Goal: Task Accomplishment & Management: Complete application form

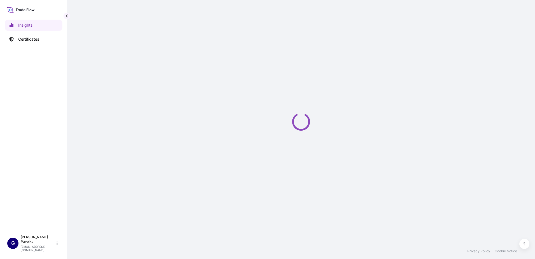
select select "2025"
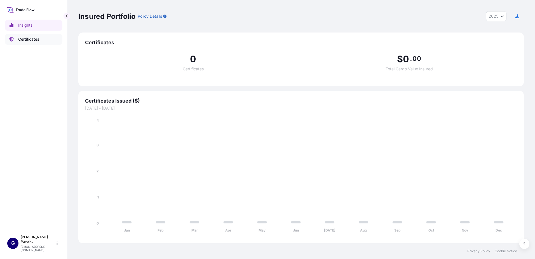
click at [42, 39] on link "Certificates" at bounding box center [34, 39] width 58 height 11
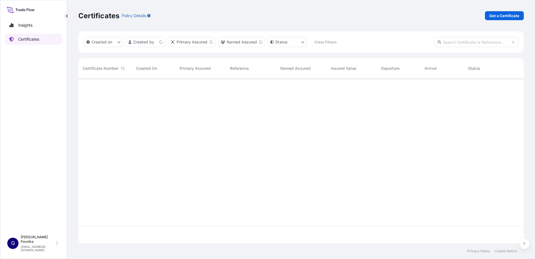
scroll to position [164, 442]
click at [155, 44] on html "Insights Certificates G [PERSON_NAME] [EMAIL_ADDRESS][DOMAIN_NAME] Certificates…" at bounding box center [267, 129] width 535 height 259
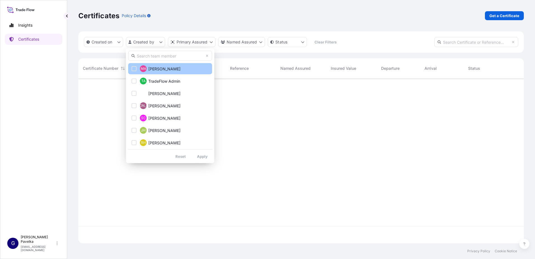
click at [166, 70] on span "[PERSON_NAME]" at bounding box center [164, 69] width 32 height 6
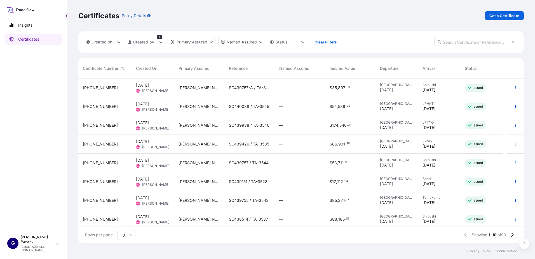
click at [247, 88] on span "SC439757-A / TA-3544-A" at bounding box center [249, 88] width 41 height 6
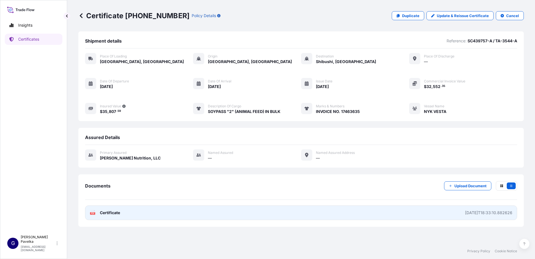
click at [112, 208] on link "PDF Certificate [DATE]T18:33:10.882626" at bounding box center [301, 212] width 432 height 15
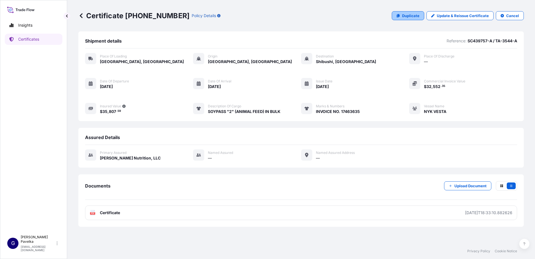
click at [411, 17] on p "Duplicate" at bounding box center [410, 16] width 17 height 6
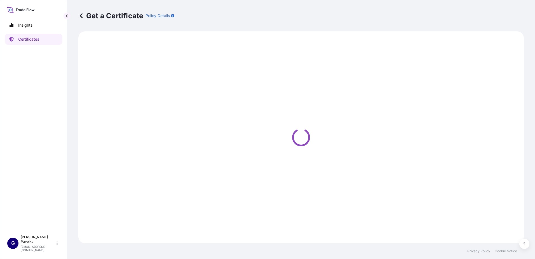
select select "Road / [GEOGRAPHIC_DATA]"
select select "Sea"
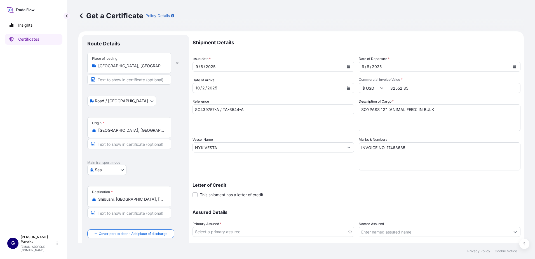
select select "31733"
click at [236, 63] on div "[DATE]" at bounding box center [268, 67] width 151 height 10
click at [347, 66] on icon "Calendar" at bounding box center [348, 66] width 3 height 3
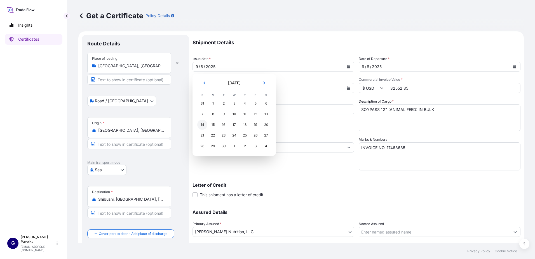
click at [202, 124] on div "14" at bounding box center [202, 125] width 10 height 10
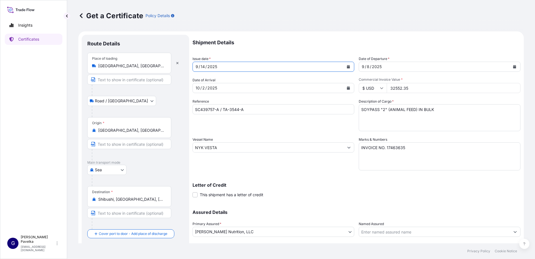
click at [514, 66] on icon "Calendar" at bounding box center [515, 66] width 3 height 3
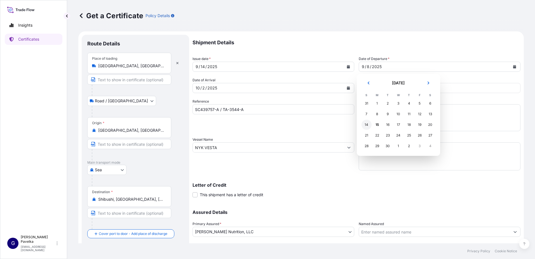
click at [368, 125] on div "14" at bounding box center [367, 125] width 10 height 10
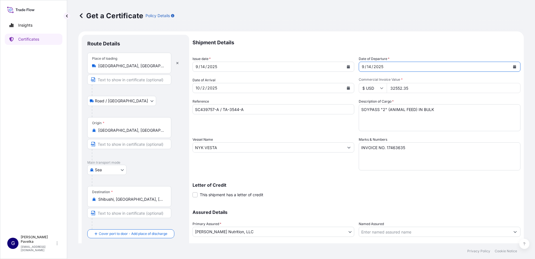
click at [347, 88] on icon "Calendar" at bounding box center [348, 87] width 3 height 3
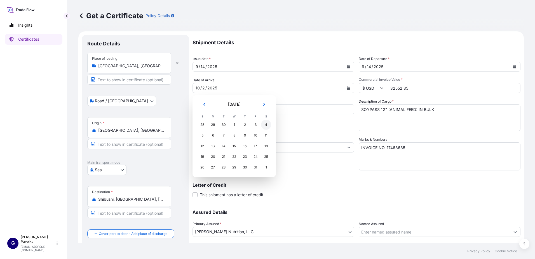
click at [267, 123] on div "4" at bounding box center [266, 125] width 10 height 10
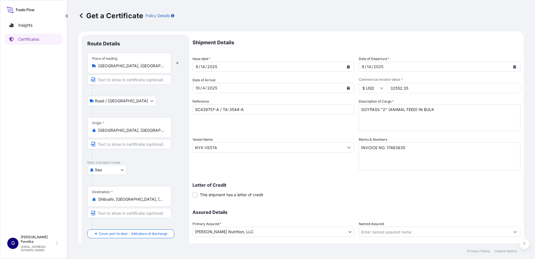
drag, startPoint x: 415, startPoint y: 90, endPoint x: 365, endPoint y: 89, distance: 49.9
click at [365, 89] on div "$ USD 32552.35" at bounding box center [440, 88] width 162 height 10
type input "74321.87"
click at [220, 108] on input "SC439757-A / TA-3544-A" at bounding box center [274, 109] width 162 height 10
click at [218, 109] on input "SC439757-A / TA-3544-A" at bounding box center [274, 109] width 162 height 10
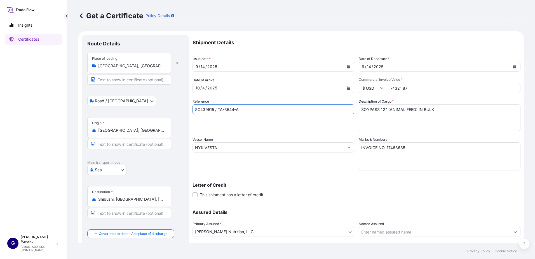
click at [251, 110] on input "SC439515 / TA-3544-A" at bounding box center [274, 109] width 162 height 10
type input "SC439515 / TA-3539"
click at [225, 146] on input "NYK VESTA" at bounding box center [268, 147] width 151 height 10
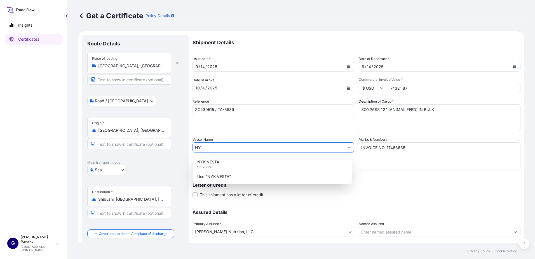
type input "N"
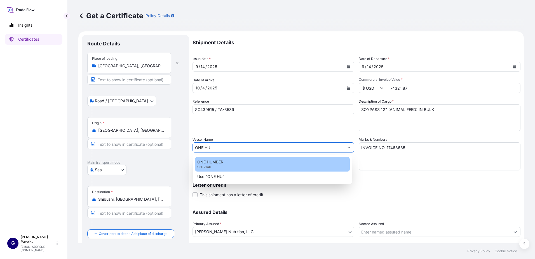
click at [282, 160] on div "ONE HUMBER 9302140" at bounding box center [272, 164] width 155 height 15
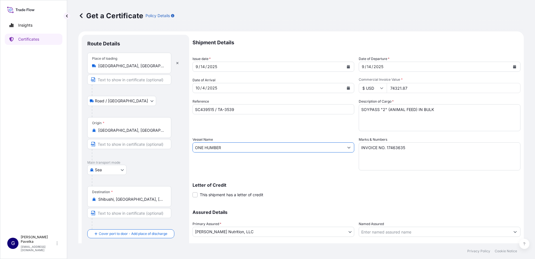
type input "ONE HUMBER"
click at [415, 146] on textarea "INVOICE NO. 17463635" at bounding box center [440, 156] width 162 height 28
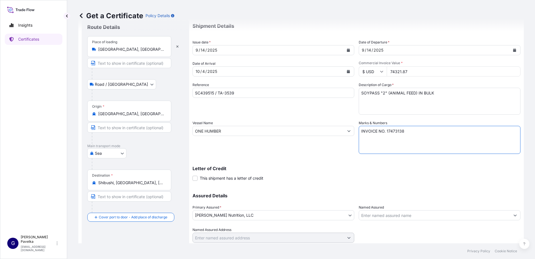
scroll to position [35, 0]
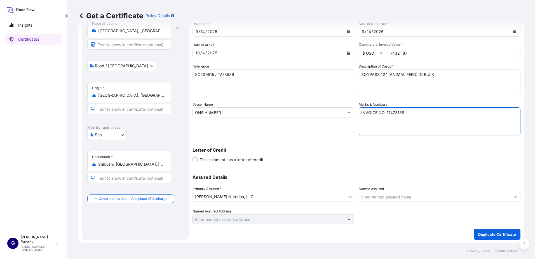
type textarea "INVOICE NO. 17473138"
click at [134, 166] on input "Shibushi, [GEOGRAPHIC_DATA], [GEOGRAPHIC_DATA]" at bounding box center [131, 164] width 66 height 6
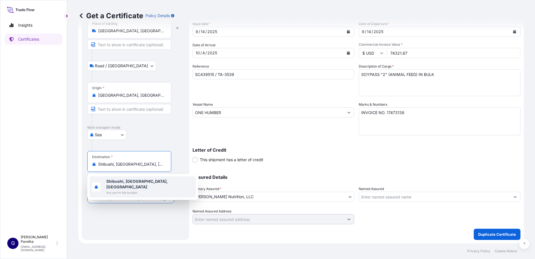
drag, startPoint x: 131, startPoint y: 161, endPoint x: 67, endPoint y: 157, distance: 64.6
click at [69, 155] on div "Get a Certificate Policy Details Route Details Place of loading [GEOGRAPHIC_DAT…" at bounding box center [301, 121] width 468 height 243
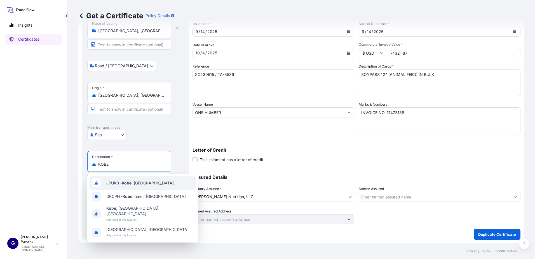
click at [138, 184] on span "JPUKB - [GEOGRAPHIC_DATA] , [GEOGRAPHIC_DATA]" at bounding box center [139, 183] width 67 height 6
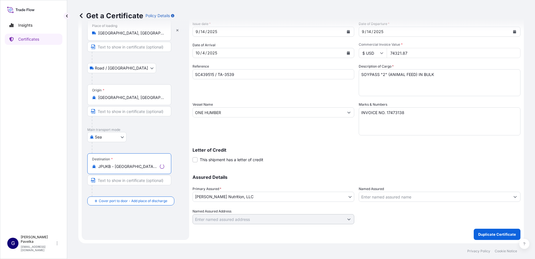
type input "JPUKB - [GEOGRAPHIC_DATA], [GEOGRAPHIC_DATA]"
click at [144, 234] on div "Route Details Reset Route Details Place of loading [GEOGRAPHIC_DATA], [GEOGRAPH…" at bounding box center [135, 119] width 96 height 229
click at [259, 119] on div "Vessel Name ONE HUMBER" at bounding box center [274, 119] width 162 height 34
click at [251, 114] on input "ONE HUMBER" at bounding box center [268, 112] width 151 height 10
click at [485, 236] on p "Duplicate Certificate" at bounding box center [498, 234] width 38 height 6
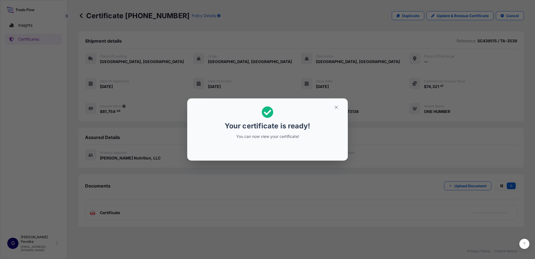
click at [337, 107] on icon "button" at bounding box center [336, 107] width 3 height 3
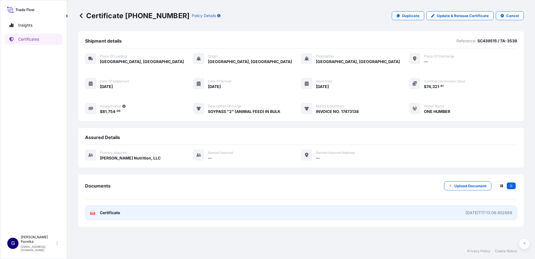
click at [110, 215] on span "Certificate" at bounding box center [110, 213] width 20 height 6
